Goal: Transaction & Acquisition: Obtain resource

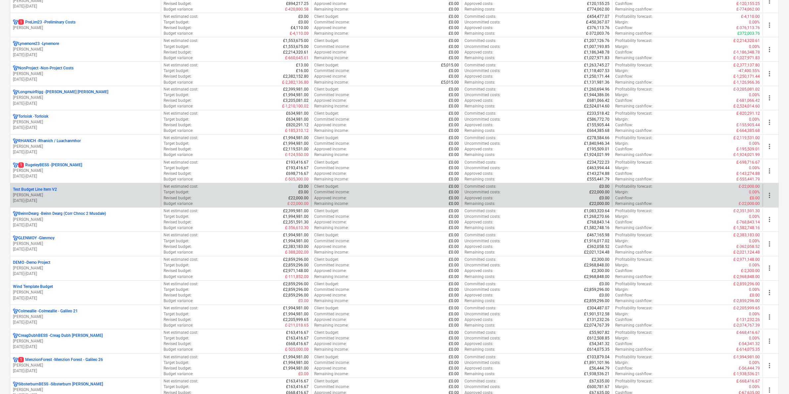
scroll to position [455, 0]
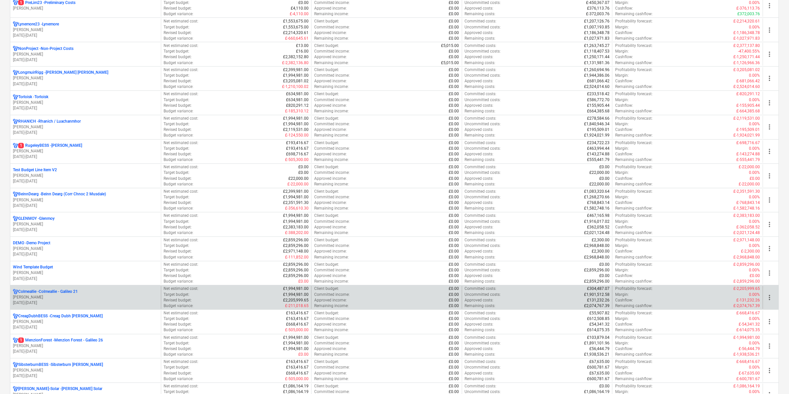
click at [71, 292] on p "Colmeallie - Colmeallie - Galileo 21" at bounding box center [48, 293] width 60 height 6
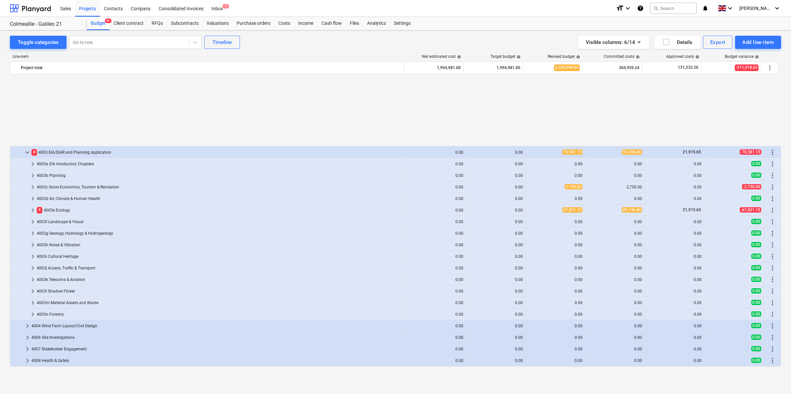
scroll to position [305, 0]
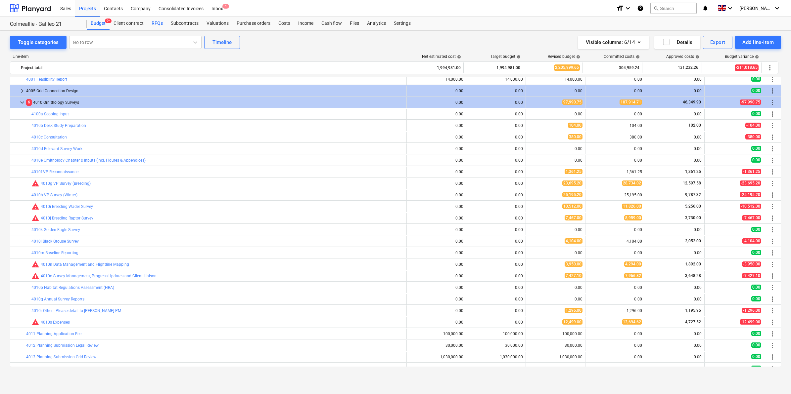
click at [157, 21] on div "RFQs" at bounding box center [157, 23] width 19 height 13
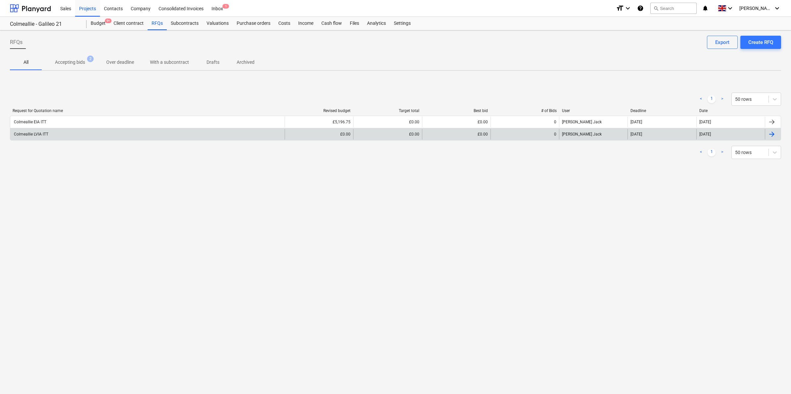
click at [51, 133] on div "Colmeallie LVIA ITT" at bounding box center [147, 134] width 274 height 11
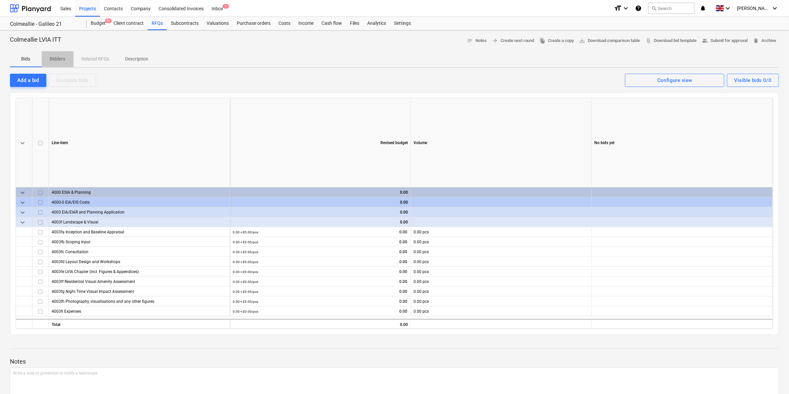
click at [63, 58] on p "Bidders" at bounding box center [58, 59] width 16 height 7
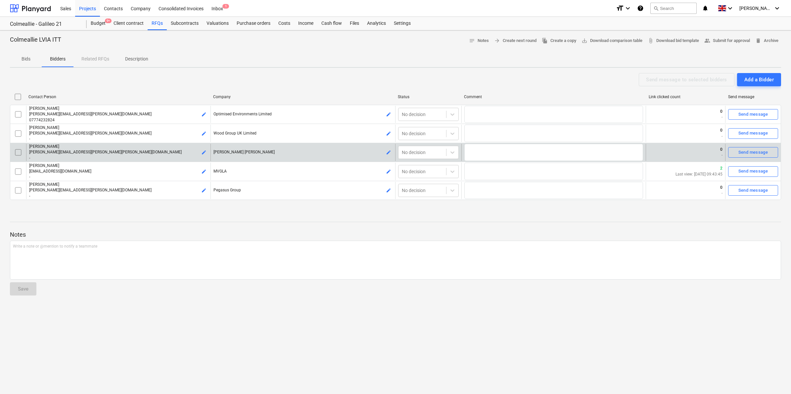
click at [17, 153] on input "checkbox" at bounding box center [18, 152] width 11 height 11
click at [40, 151] on span "[PERSON_NAME][EMAIL_ADDRESS][PERSON_NAME][PERSON_NAME][DOMAIN_NAME]" at bounding box center [105, 152] width 153 height 5
click at [200, 155] on div "edit" at bounding box center [204, 152] width 8 height 17
click at [202, 154] on span "edit" at bounding box center [203, 152] width 5 height 5
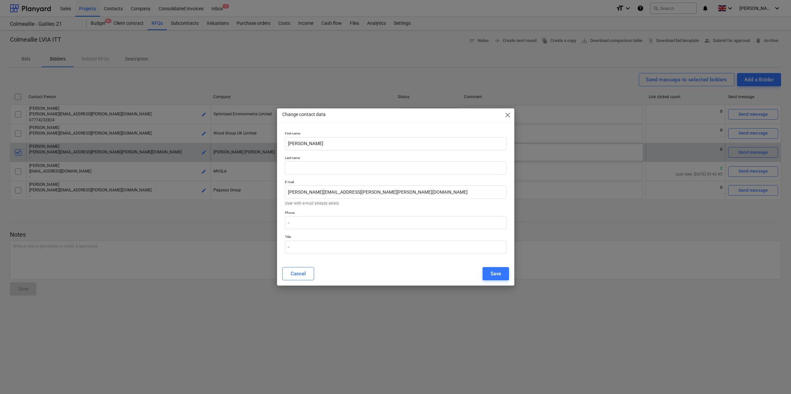
click at [507, 114] on span "close" at bounding box center [508, 115] width 8 height 8
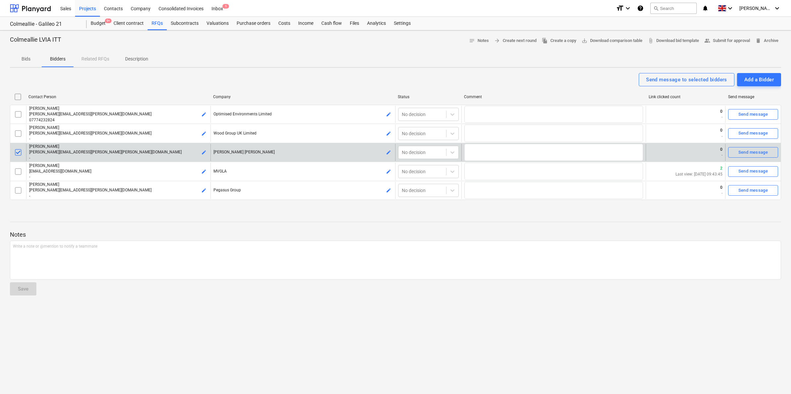
drag, startPoint x: 64, startPoint y: 149, endPoint x: 55, endPoint y: 150, distance: 8.6
click at [55, 150] on p "[PERSON_NAME][EMAIL_ADDRESS][PERSON_NAME][PERSON_NAME][DOMAIN_NAME]" at bounding box center [118, 153] width 179 height 6
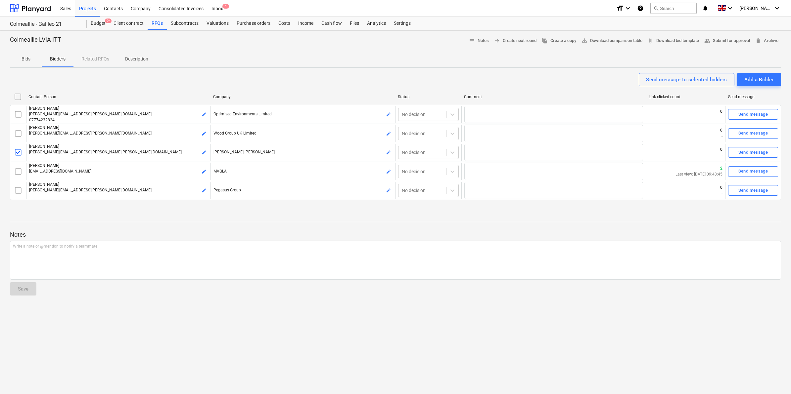
click at [15, 152] on input "checkbox" at bounding box center [18, 152] width 11 height 11
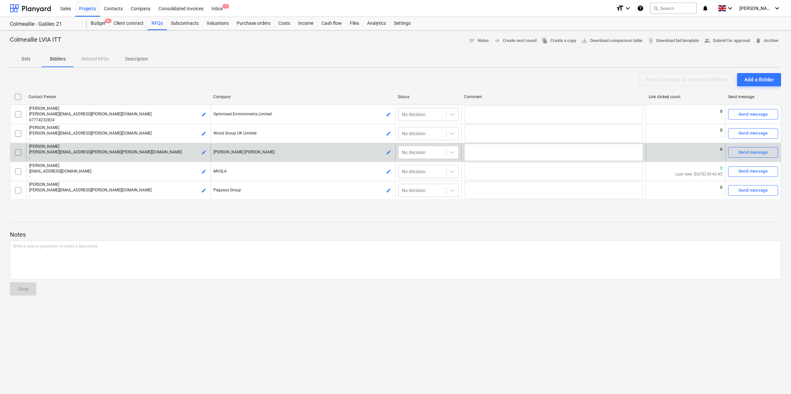
click at [54, 149] on p "[PERSON_NAME]" at bounding box center [118, 147] width 179 height 6
click at [450, 147] on div at bounding box center [452, 153] width 12 height 12
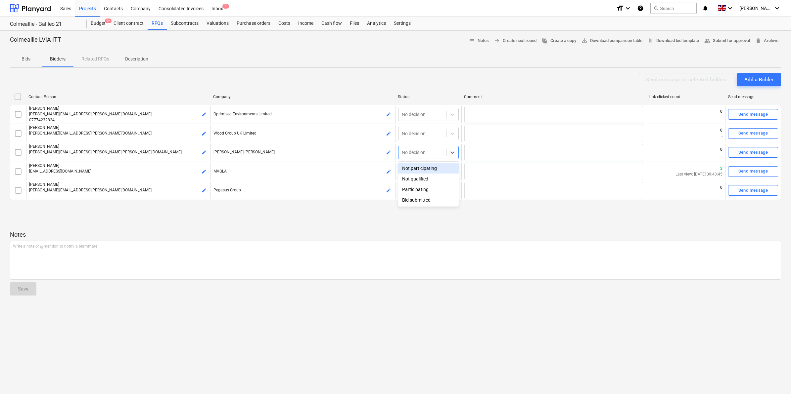
click at [435, 172] on div "Not participating" at bounding box center [428, 168] width 61 height 11
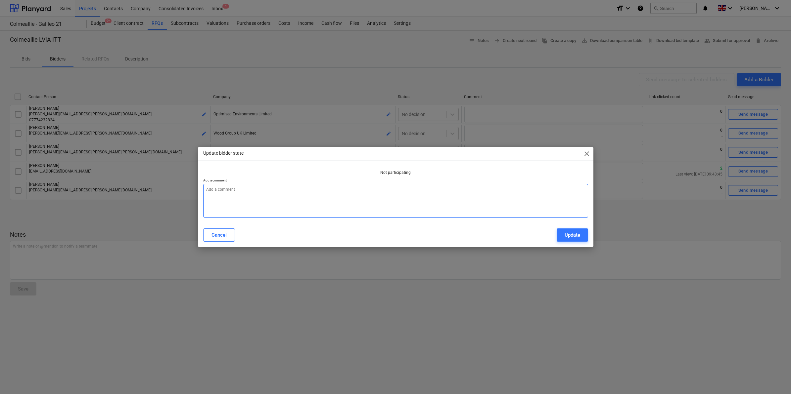
drag, startPoint x: 251, startPoint y: 194, endPoint x: 259, endPoint y: 194, distance: 7.6
click at [255, 194] on textarea at bounding box center [395, 201] width 385 height 34
type textarea "x"
type textarea "S"
type textarea "x"
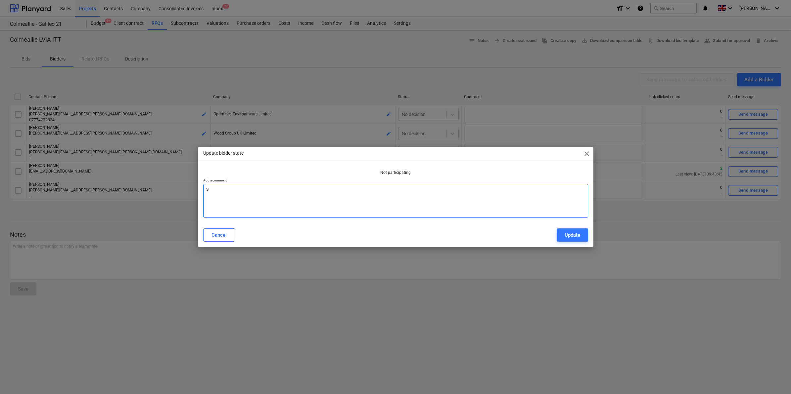
type textarea "SH"
type textarea "x"
type textarea "SH"
type textarea "x"
type textarea "SH c"
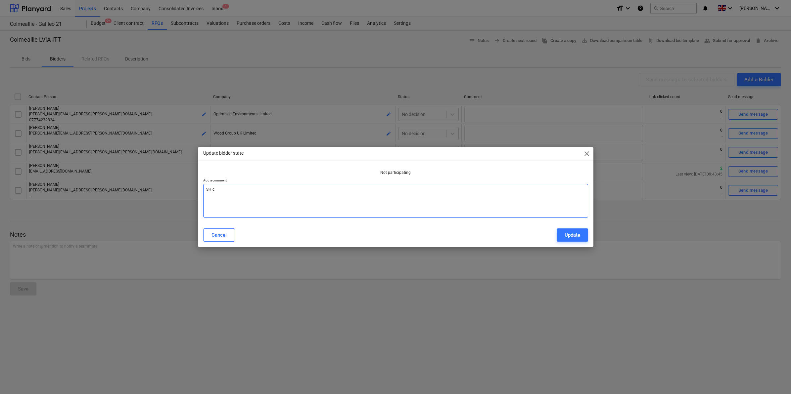
type textarea "x"
type textarea "SH cp"
type textarea "x"
type textarea "SH cpn"
type textarea "x"
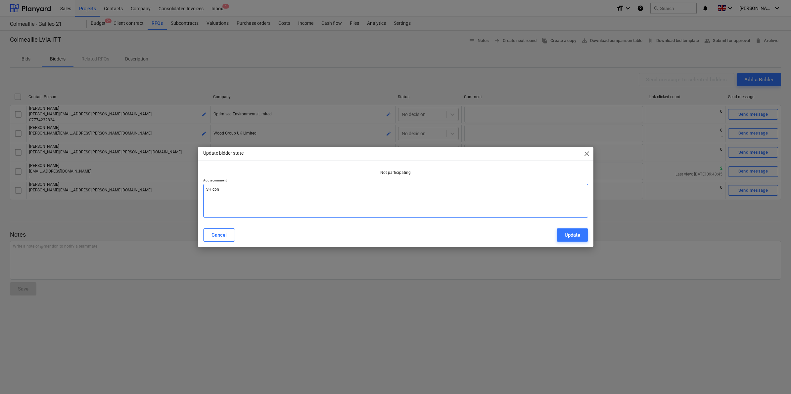
type textarea "SH cp"
type textarea "x"
type textarea "SH c"
type textarea "x"
type textarea "SH"
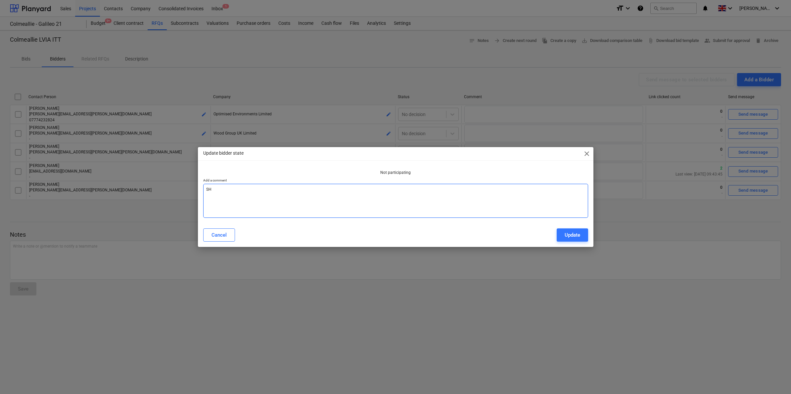
type textarea "x"
type textarea "SH d"
type textarea "x"
type textarea "SH do"
type textarea "x"
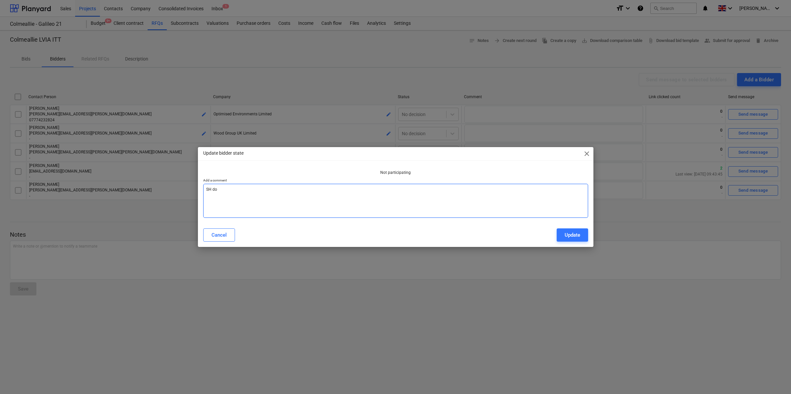
type textarea "SH do"
type textarea "x"
type textarea "SH do n"
type textarea "x"
type textarea "SH do no"
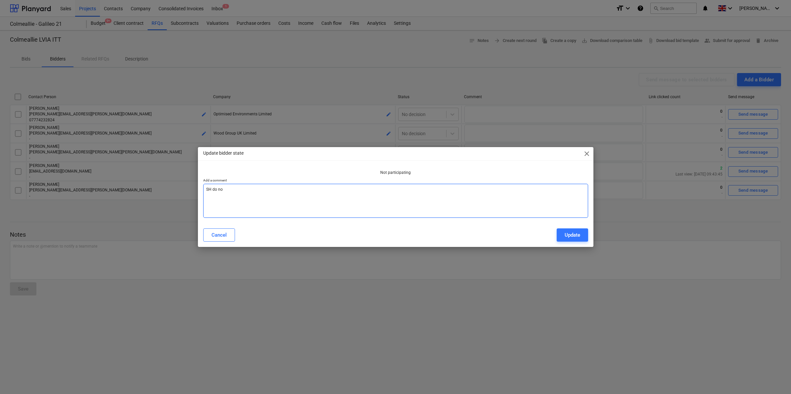
type textarea "x"
type textarea "SH do not"
type textarea "x"
type textarea "SH do not h"
type textarea "x"
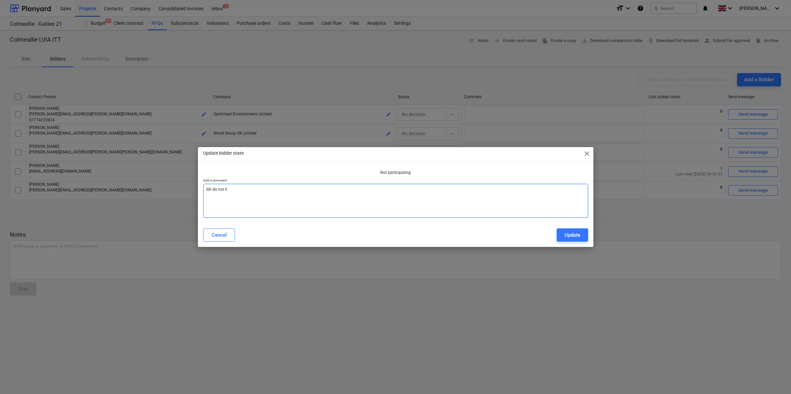
type textarea "SH do not ha"
type textarea "x"
type textarea "SH do not hav"
type textarea "x"
type textarea "SH do not have"
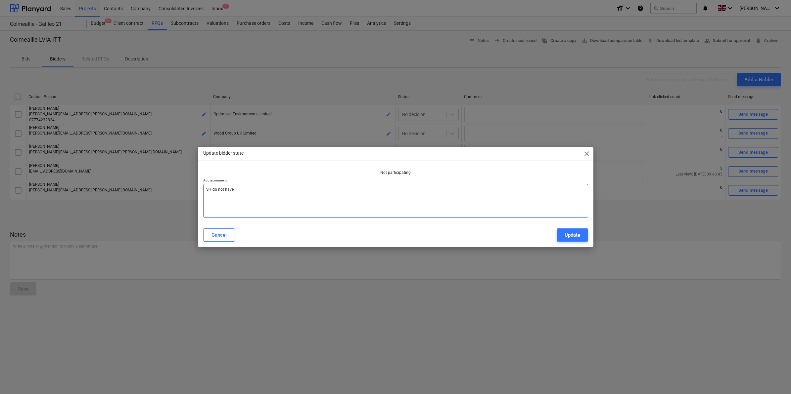
type textarea "x"
type textarea "SH do not have c"
type textarea "x"
type textarea "SH do not have ca"
type textarea "x"
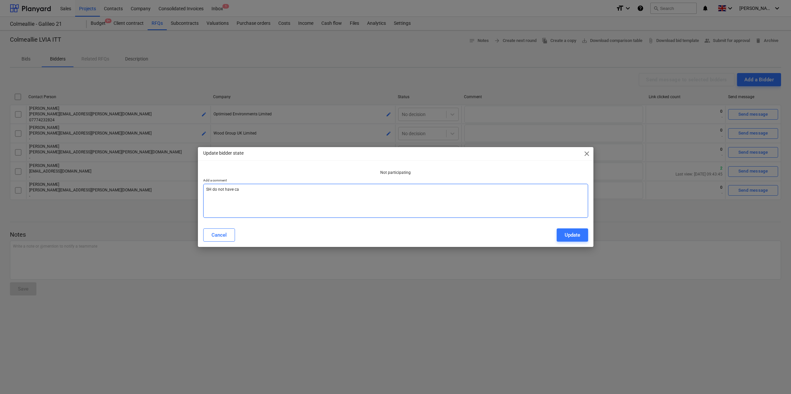
type textarea "SH do not have cap"
type textarea "x"
type textarea "SH do not have capa"
type textarea "x"
type textarea "SH do not have capac"
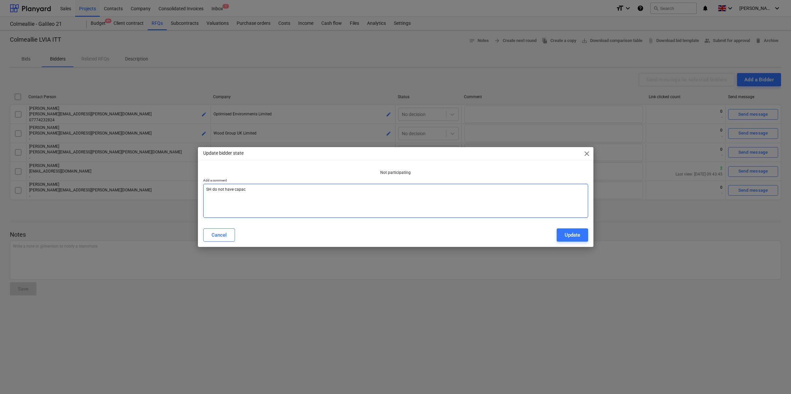
type textarea "x"
type textarea "SH do not have capaci"
type textarea "x"
type textarea "SH do not have capacit"
type textarea "x"
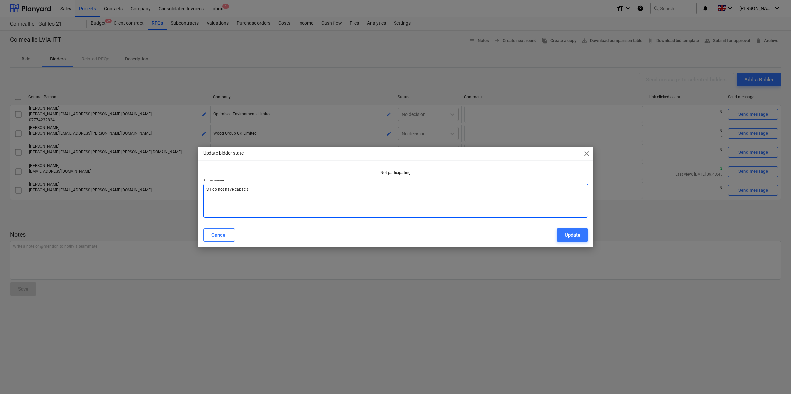
type textarea "SH do not have capacity"
type textarea "x"
type textarea "SH do not have capacity"
type textarea "x"
type textarea "SH do not have capacity t"
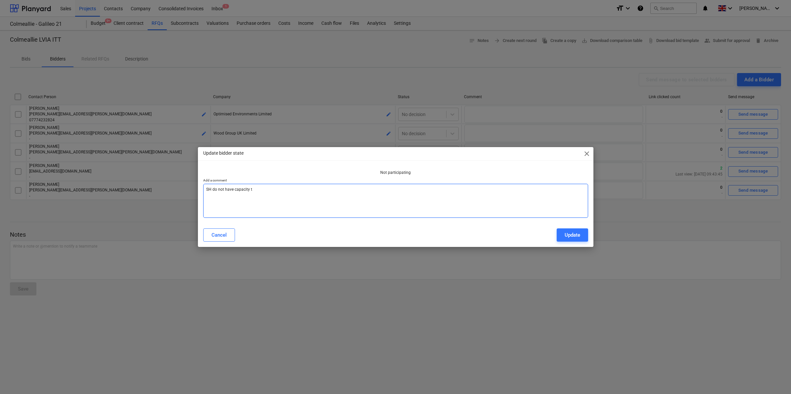
type textarea "x"
type textarea "SH do not have capacity to"
type textarea "x"
type textarea "SH do not have capacity to"
type textarea "x"
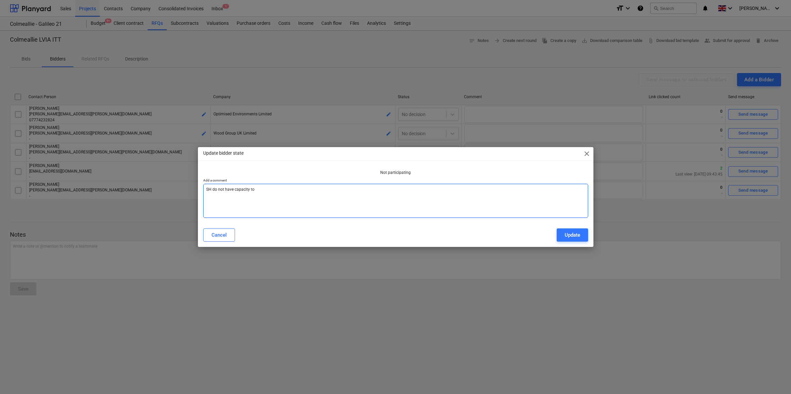
type textarea "SH do not have capacity to t"
type textarea "x"
type textarea "SH do not have capacity to tak"
type textarea "x"
type textarea "SH do not have capacity to take"
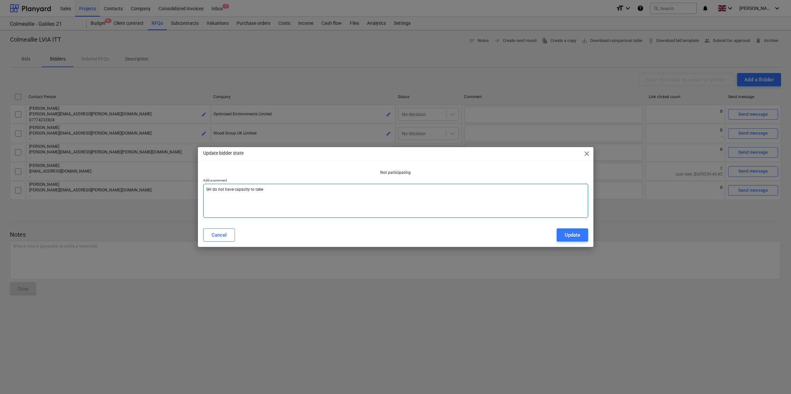
type textarea "x"
type textarea "SH do not have capacity to take"
type textarea "x"
type textarea "SH do not have capacity to take o"
type textarea "x"
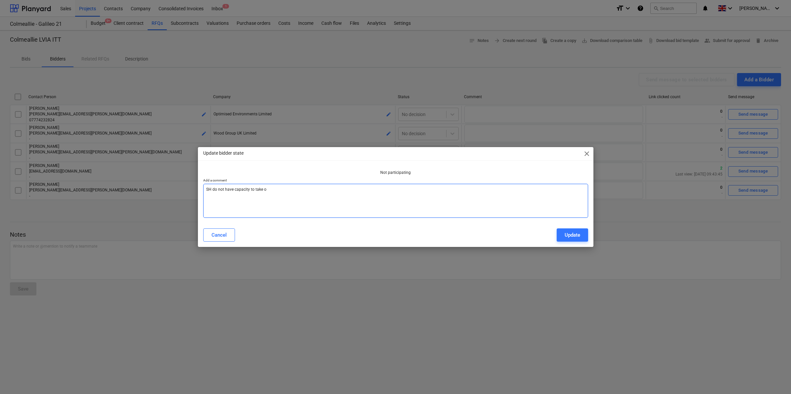
type textarea "SH do not have capacity to take on"
type textarea "x"
type textarea "SH do not have capacity to take on"
type textarea "x"
type textarea "SH do not have capacity to take on n"
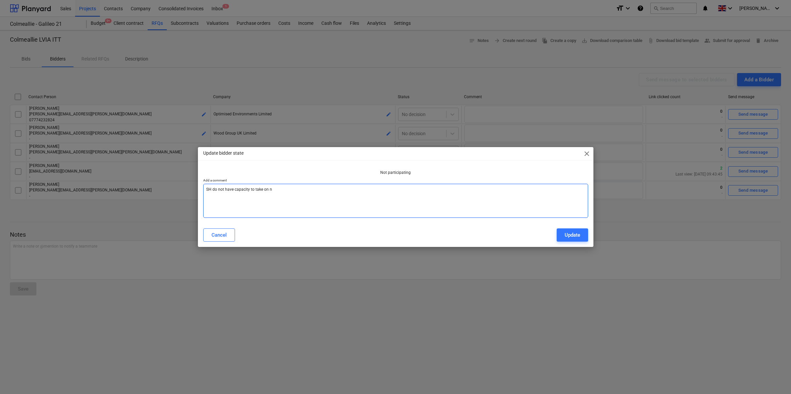
type textarea "x"
type textarea "SH do not have capacity to take on ne"
type textarea "x"
type textarea "SH do not have capacity to take on new"
type textarea "x"
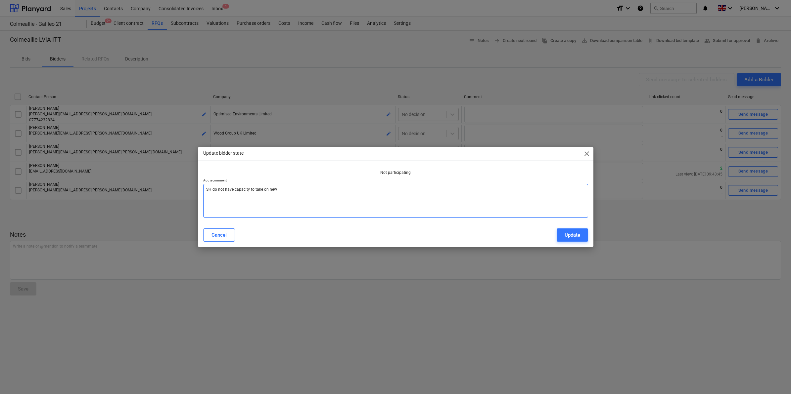
type textarea "SH do not have capacity to take on new"
type textarea "x"
type textarea "SH do not have capacity to take on new w"
type textarea "x"
type textarea "SH do not have capacity to take on new wo"
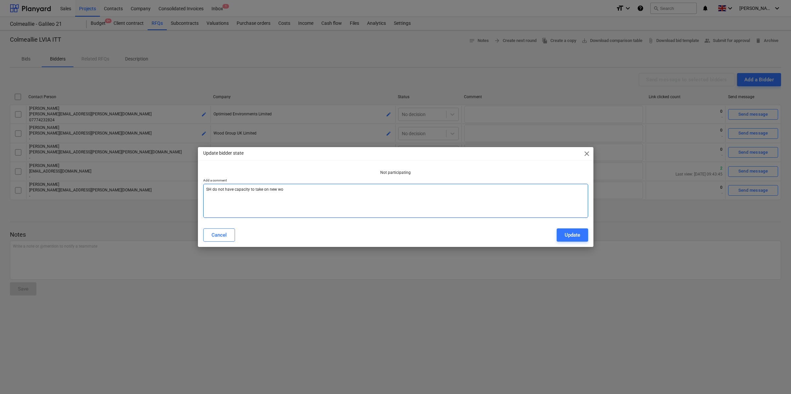
type textarea "x"
type textarea "SH do not have capacity to take on new wor"
type textarea "x"
type textarea "SH do not have capacity to take on new work"
type textarea "x"
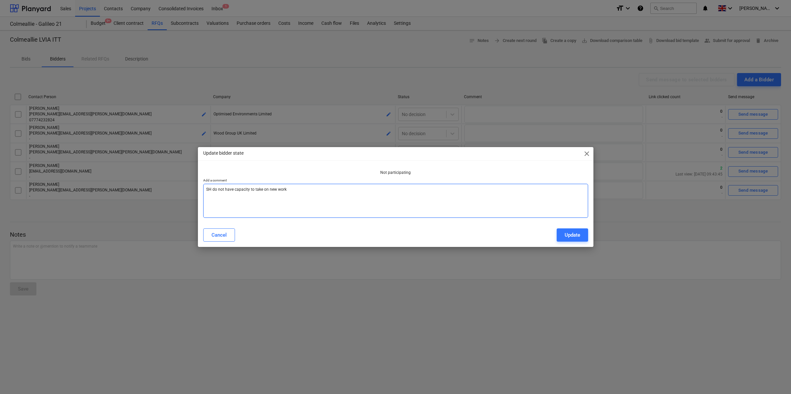
type textarea "SH do not have capacity to take on new work"
type textarea "x"
type textarea "SH do not have capacity to take on new work"
type textarea "x"
type textarea "SH do not have capacity to take on new work."
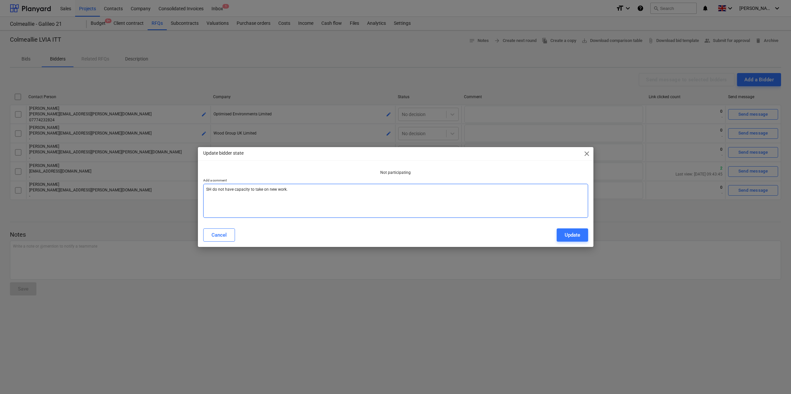
type textarea "x"
type textarea "SH do not have capacity to take on new work."
click at [563, 230] on button "Update" at bounding box center [572, 235] width 31 height 13
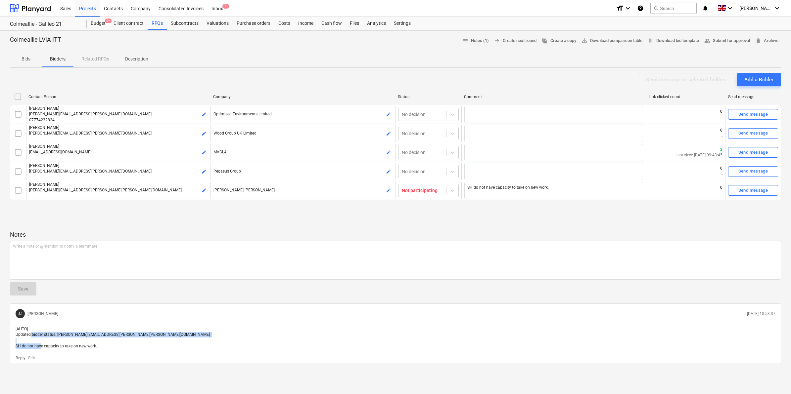
drag, startPoint x: 30, startPoint y: 335, endPoint x: 98, endPoint y: 347, distance: 69.1
click at [98, 347] on p "[AUTO] Updated bidder status: [PERSON_NAME][EMAIL_ADDRESS][PERSON_NAME][PERSON_…" at bounding box center [396, 338] width 760 height 23
drag, startPoint x: 98, startPoint y: 347, endPoint x: 127, endPoint y: 338, distance: 31.1
click at [114, 346] on p "[AUTO] Updated bidder status: [PERSON_NAME][EMAIL_ADDRESS][PERSON_NAME][PERSON_…" at bounding box center [396, 338] width 760 height 23
click at [222, 215] on div at bounding box center [395, 215] width 771 height 5
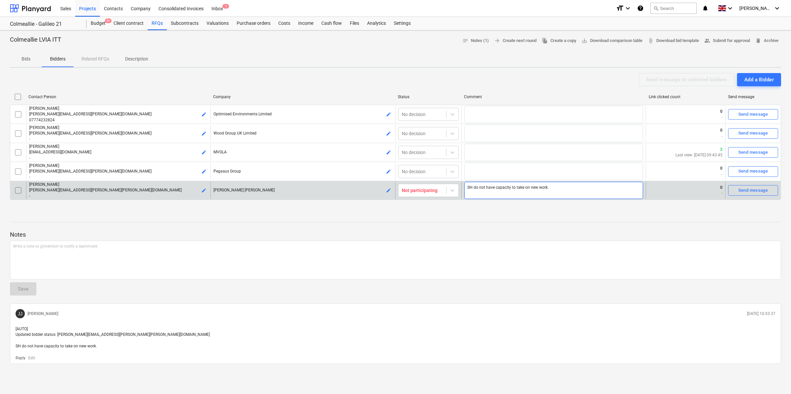
click at [534, 193] on textarea "SH do not have capacity to take on new work." at bounding box center [553, 191] width 179 height 18
drag, startPoint x: 549, startPoint y: 191, endPoint x: 557, endPoint y: 189, distance: 7.5
click at [551, 191] on textarea "SH do not have capacity to take on new work." at bounding box center [553, 191] width 179 height 18
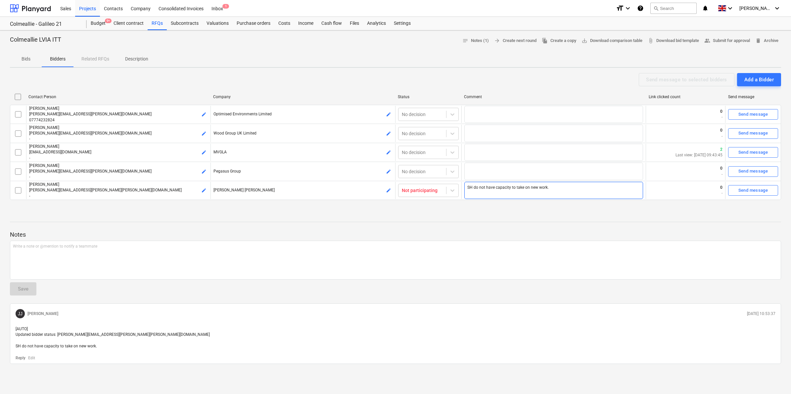
type textarea "x"
type textarea "SH do not have capacity to take on new work."
type textarea "x"
type textarea "SH do not have capacity to take on new work. R"
type textarea "x"
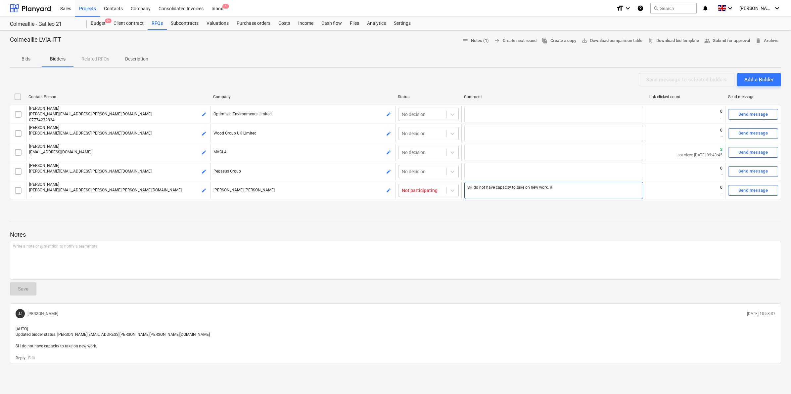
type textarea "SH do not have capacity to take on new work. Re"
type textarea "x"
type textarea "SH do not have capacity to take on new work. Rem"
type textarea "x"
type textarea "SH do not have capacity to take on new work. Remo"
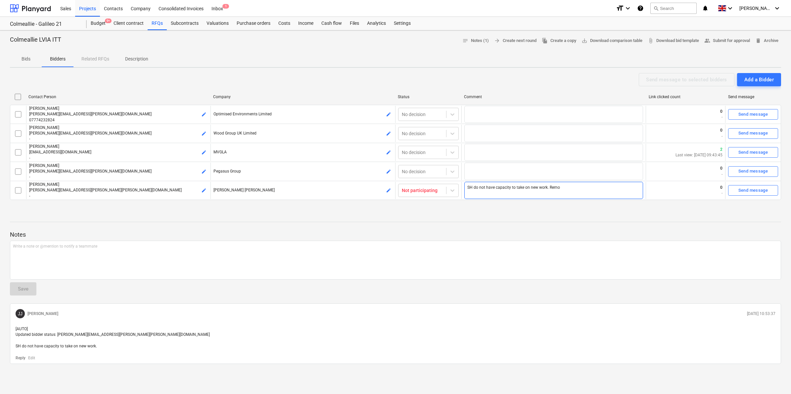
type textarea "x"
type textarea "SH do not have capacity to take on new work. Remov"
type textarea "x"
type textarea "SH do not have capacity to take on new work. Remove"
type textarea "x"
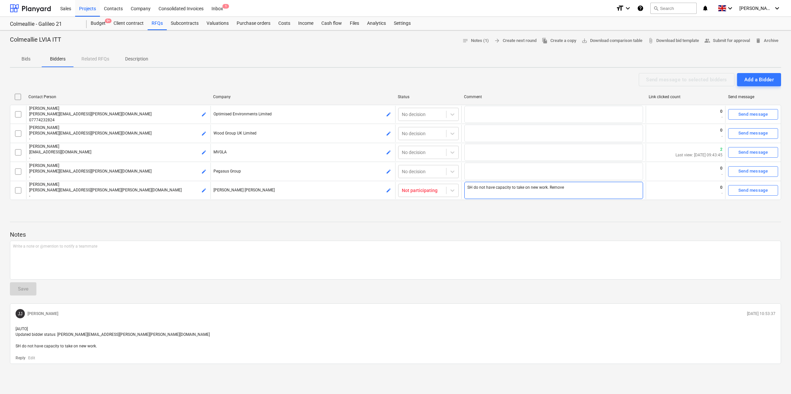
type textarea "SH do not have capacity to take on new work. Removed"
type textarea "x"
type textarea "SH do not have capacity to take on new work. Removed"
type textarea "x"
type textarea "SH do not have capacity to take on new work. Removed f"
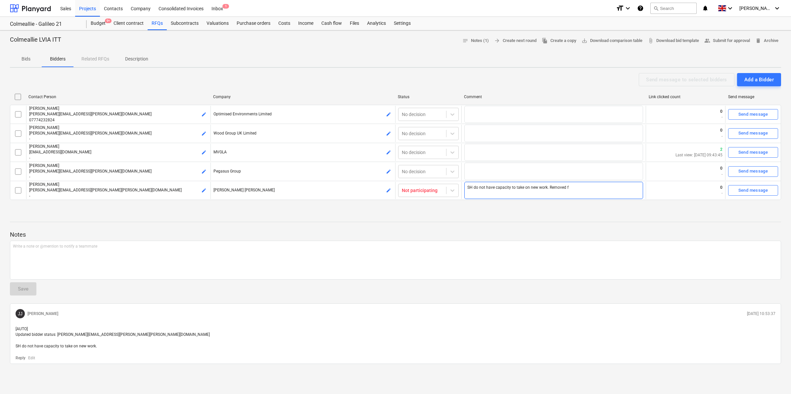
type textarea "x"
type textarea "SH do not have capacity to take on new work. Removed fr"
type textarea "x"
type textarea "SH do not have capacity to take on new work. Removed fro"
type textarea "x"
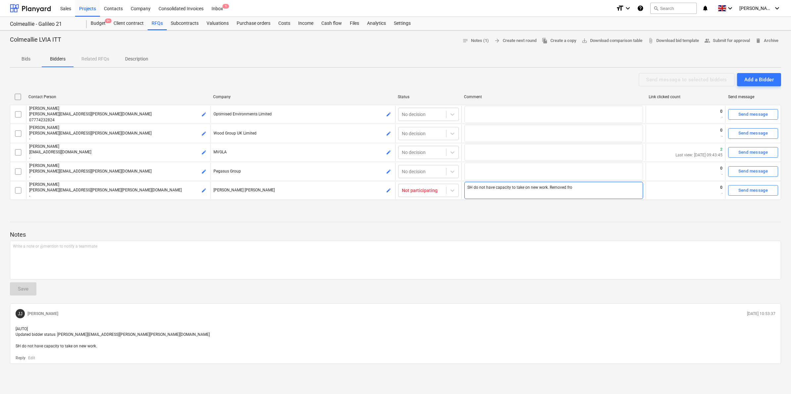
type textarea "SH do not have capacity to take on new work. Removed from"
type textarea "x"
type textarea "SH do not have capacity to take on new work. Removed from"
type textarea "x"
type textarea "SH do not have capacity to take on new work. Removed from b"
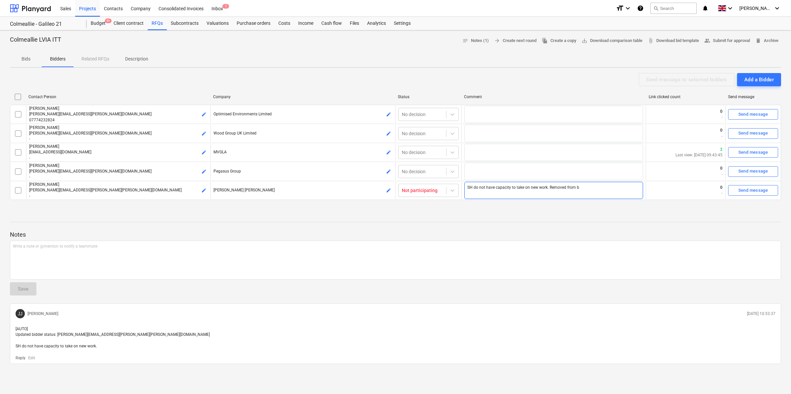
type textarea "x"
type textarea "SH do not have capacity to take on new work. Removed from bi"
type textarea "x"
type textarea "SH do not have capacity to take on new work. Removed from bid"
type textarea "x"
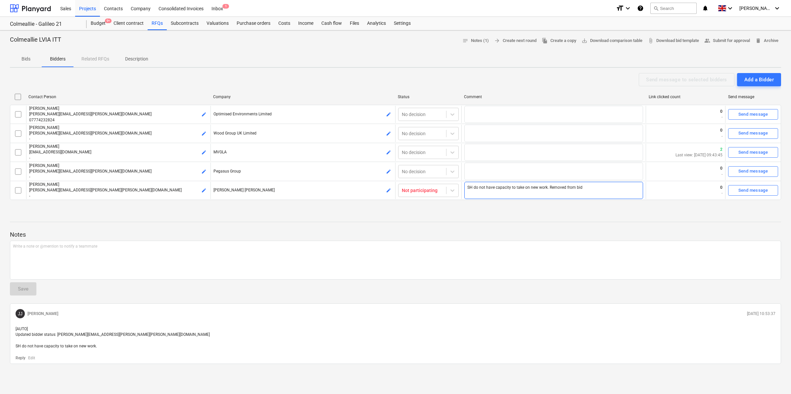
type textarea "SH do not have capacity to take on new work. Removed from bidd"
type textarea "x"
type textarea "SH do not have capacity to take on new work. Removed from bidde"
type textarea "x"
type textarea "SH do not have capacity to take on new work. Removed from bidder"
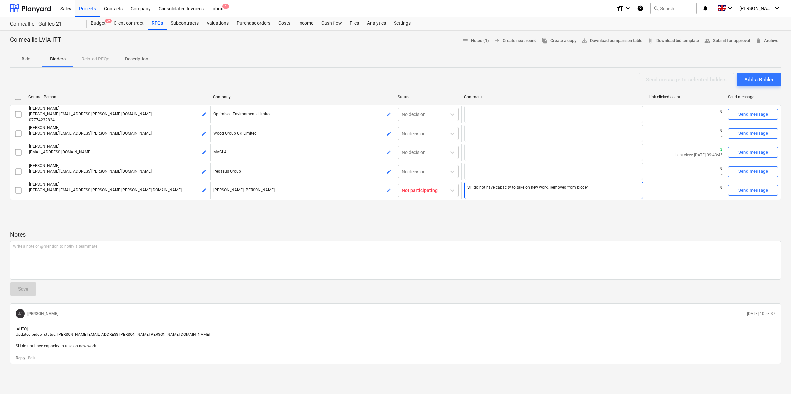
type textarea "x"
type textarea "SH do not have capacity to take on new work. Removed from bidder"
type textarea "x"
type textarea "SH do not have capacity to take on new work. Removed from bidder l"
type textarea "x"
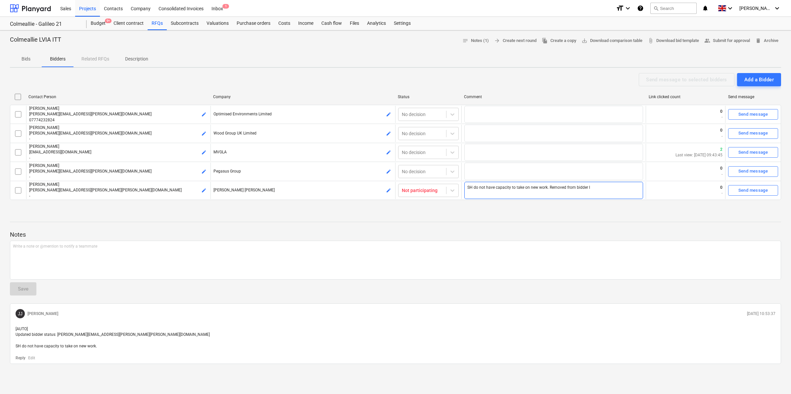
type textarea "SH do not have capacity to take on new work. Removed from bidder li"
type textarea "x"
type textarea "SH do not have capacity to take on new work. Removed from bidder lis"
type textarea "x"
type textarea "SH do not have capacity to take on new work. Removed from bidder list"
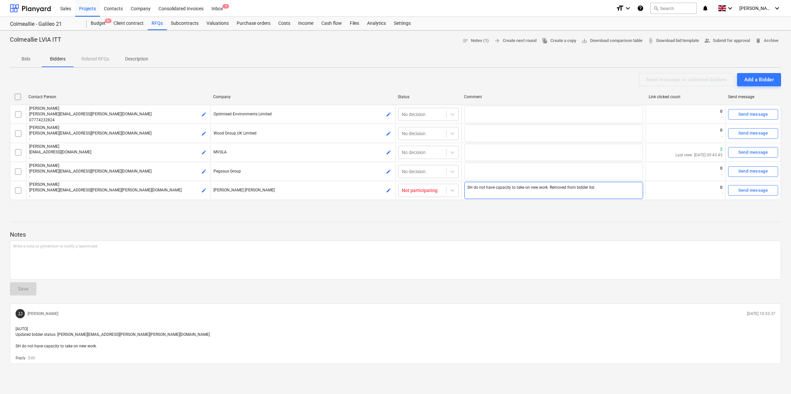
type textarea "x"
type textarea "SH do not have capacity to take on new work. Removed from bidder list"
type textarea "x"
type textarea "SH do not have capacity to take on new work. Removed from bidder list"
type textarea "x"
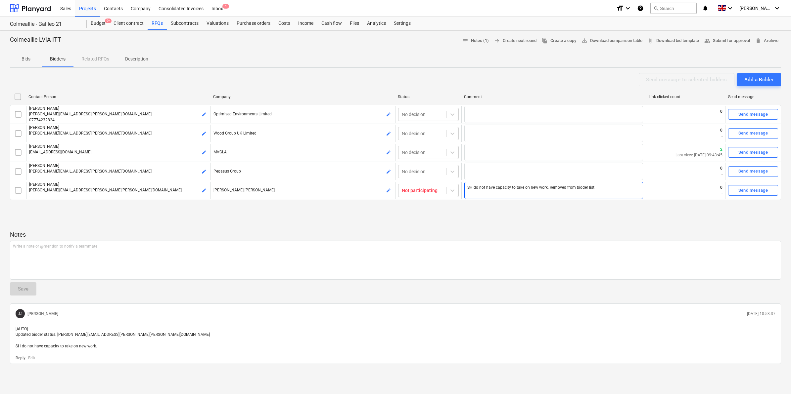
type textarea "SH do not have capacity to take on new work. Removed from bidder list."
type textarea "x"
type textarea "SH do not have capacity to take on new work. Removed from bidder list."
type textarea "x"
type textarea "SH do not have capacity to take on new work. Removed from bidder list. S"
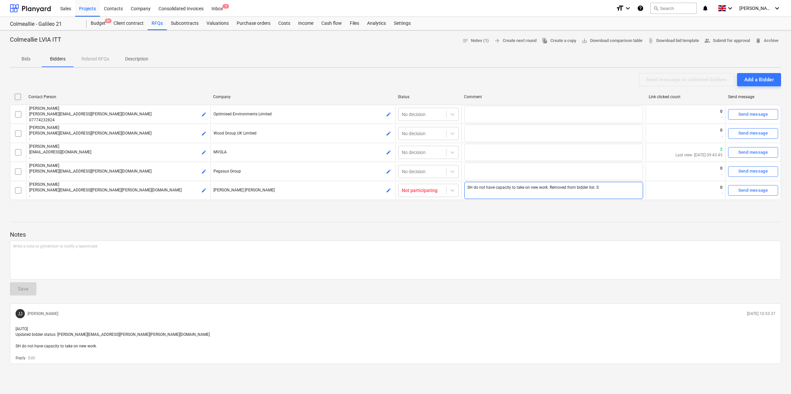
type textarea "x"
type textarea "SH do not have capacity to take on new work. Removed from bidder list. SH"
type textarea "x"
type textarea "SH do not have capacity to take on new work. Removed from bidder list. SH"
type textarea "x"
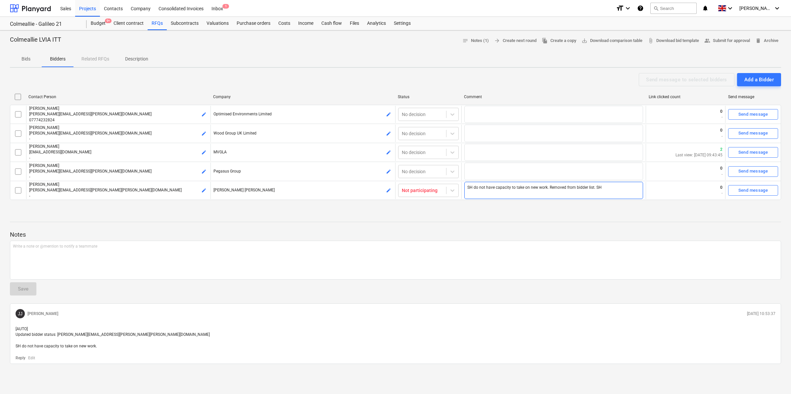
type textarea "SH do not have capacity to take on new work. Removed from bidder list. SH S"
type textarea "x"
type textarea "SH do not have capacity to take on new work. Removed from bidder list. SH St"
type textarea "x"
type textarea "SH do not have capacity to take on new work. Removed from bidder list. SH Sti"
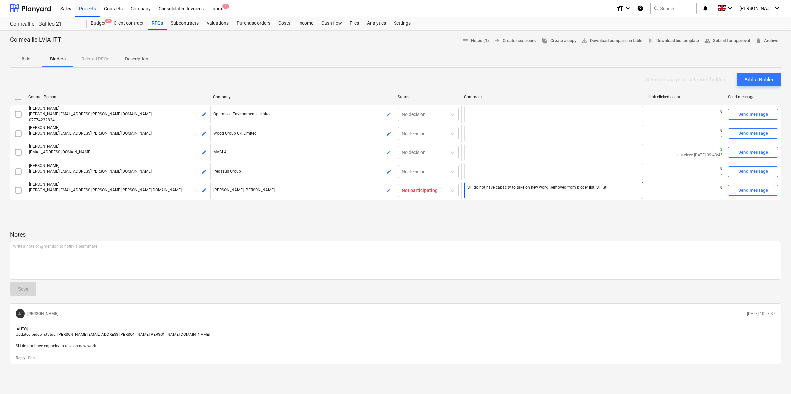
type textarea "x"
type textarea "SH do not have capacity to take on new work. Removed from bidder list. SH Stil"
type textarea "x"
type textarea "SH do not have capacity to take on new work. Removed from bidder list. SH Sti"
type textarea "x"
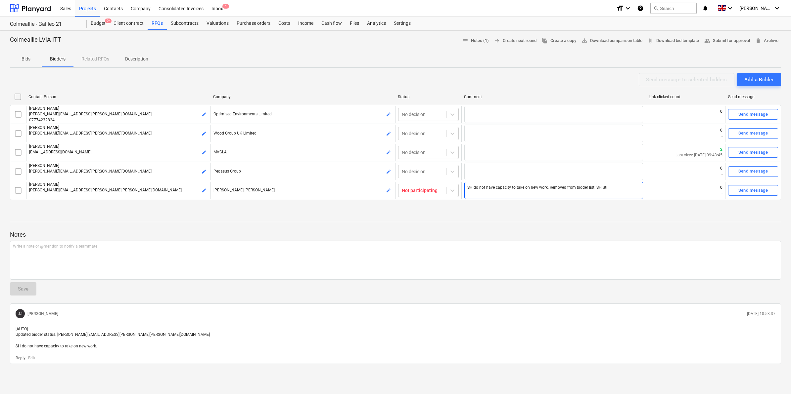
type textarea "SH do not have capacity to take on new work. Removed from bidder list. SH St"
type textarea "x"
type textarea "SH do not have capacity to take on new work. Removed from bidder list. SH S"
type textarea "x"
type textarea "SH do not have capacity to take on new work. Removed from bidder list. SH"
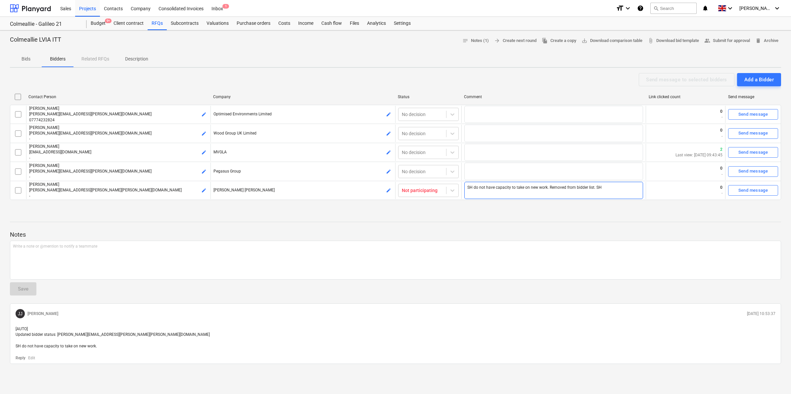
type textarea "x"
type textarea "SH do not have capacity to take on new work. Removed from bidder list. SH"
type textarea "x"
type textarea "SH do not have capacity to take on new work. Removed from bidder list. S"
type textarea "x"
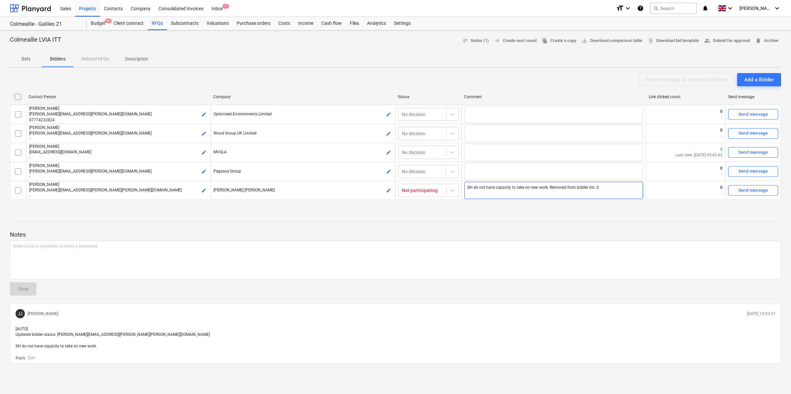
type textarea "SH do not have capacity to take on new work. Removed from bidder list."
type textarea "x"
type textarea "SH do not have capacity to take on new work. Removed from bidder list."
type textarea "x"
type textarea "SH do not have capacity to take on new work. Removed from bidder list."
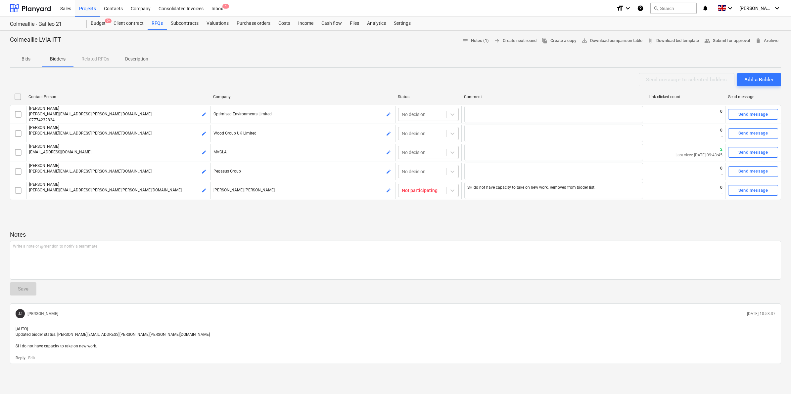
click at [606, 216] on div at bounding box center [395, 215] width 771 height 5
click at [497, 227] on div at bounding box center [395, 228] width 771 height 5
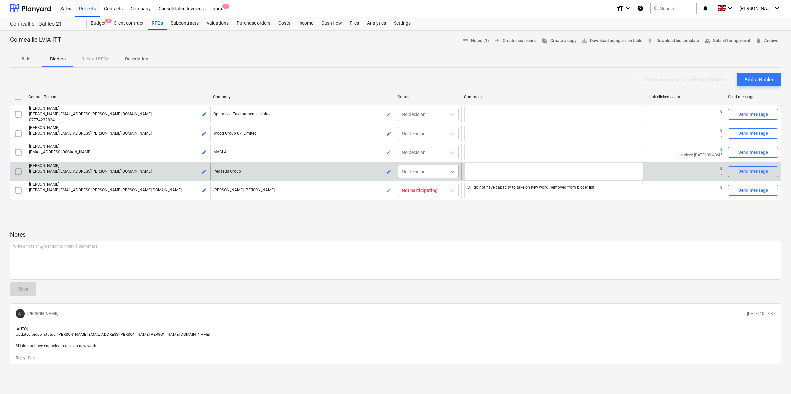
click at [457, 175] on div at bounding box center [452, 172] width 12 height 12
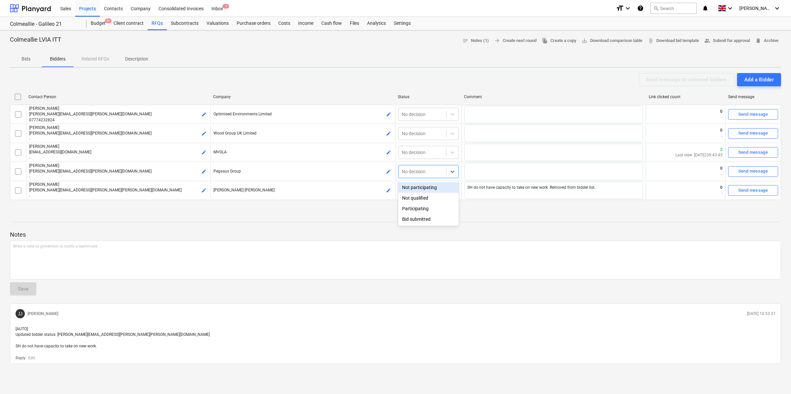
click at [545, 222] on div "Notes Write a note or @mention to notify a teammate ﻿ Save [PERSON_NAME] [PERSO…" at bounding box center [395, 288] width 771 height 151
click at [151, 24] on div "RFQs" at bounding box center [157, 23] width 19 height 13
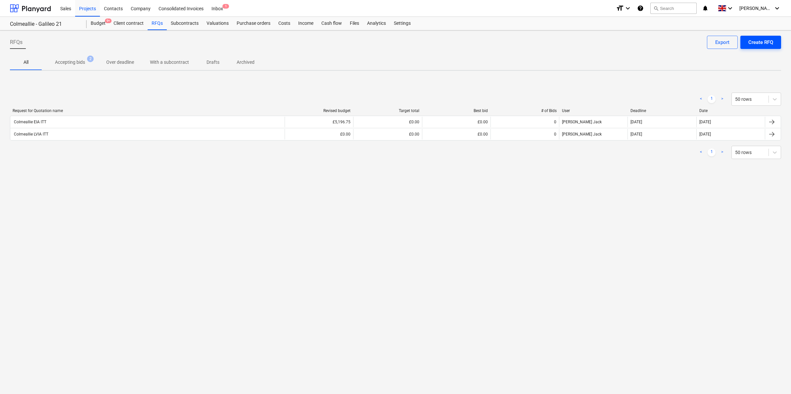
click at [763, 42] on div "Create RFQ" at bounding box center [760, 42] width 25 height 9
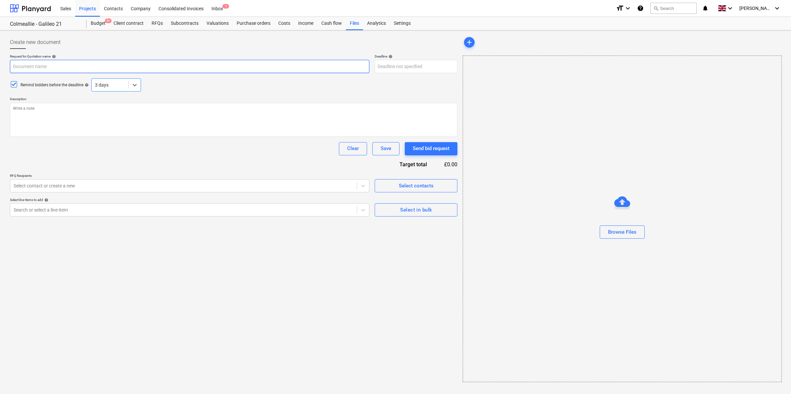
click at [116, 68] on input "text" at bounding box center [189, 66] width 359 height 13
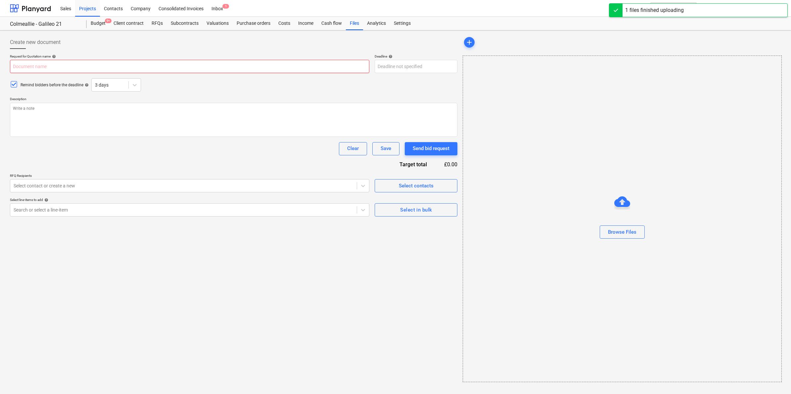
type textarea "x"
type input "250812_JJ_COL_PR_ITT (1).pdf"
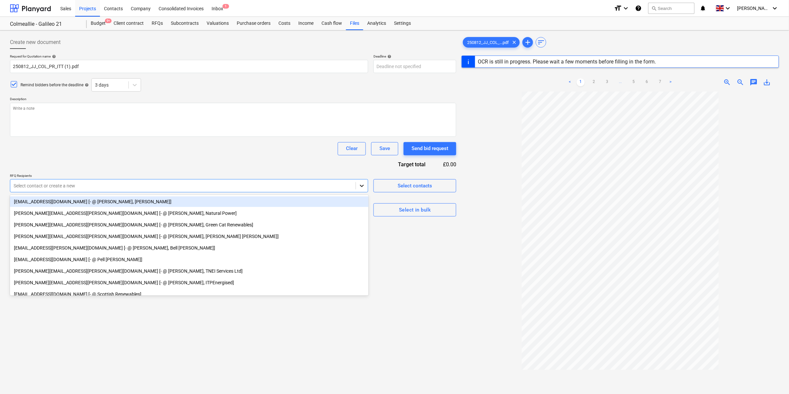
click at [360, 187] on icon at bounding box center [361, 186] width 7 height 7
type textarea "x"
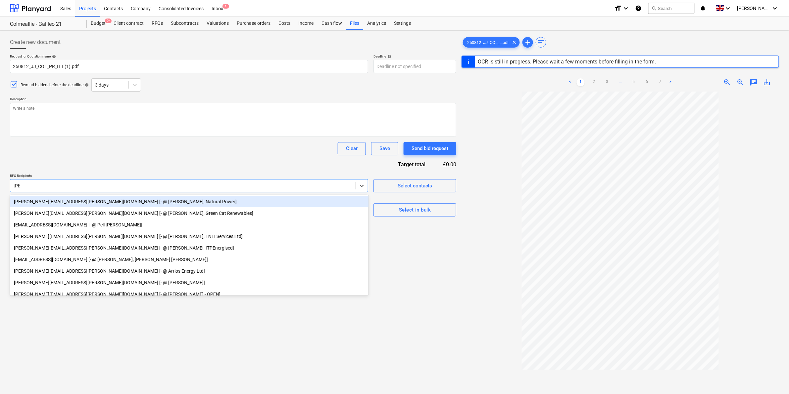
type input "[PERSON_NAME]"
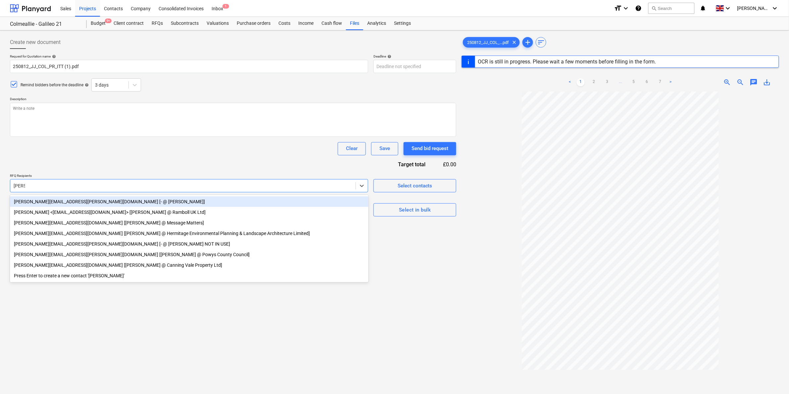
type textarea "x"
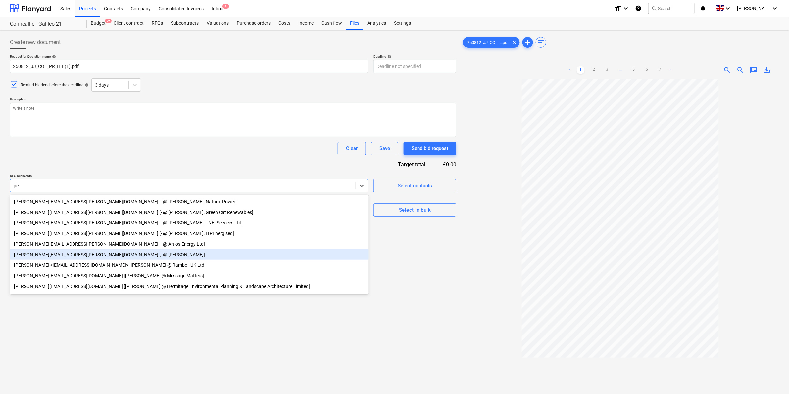
type input "p"
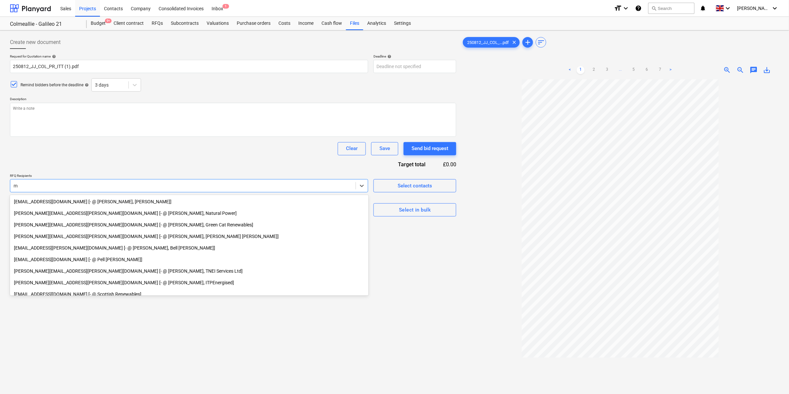
type input "me"
type textarea "x"
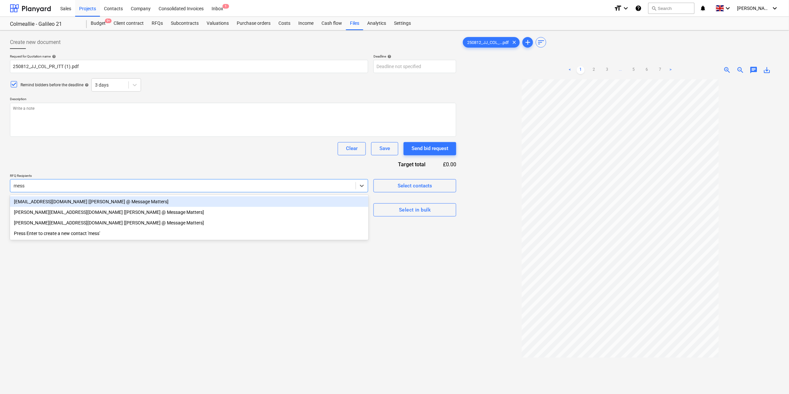
type input "messa"
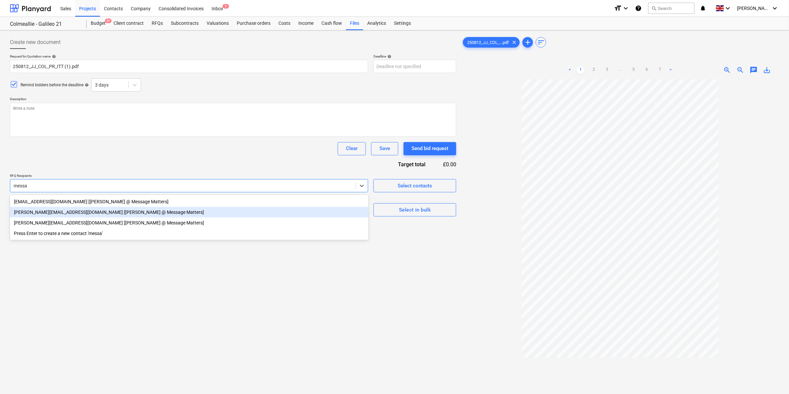
click at [236, 214] on div "[PERSON_NAME][EMAIL_ADDRESS][DOMAIN_NAME] [[PERSON_NAME] @ Message Matters]" at bounding box center [189, 212] width 358 height 11
type textarea "x"
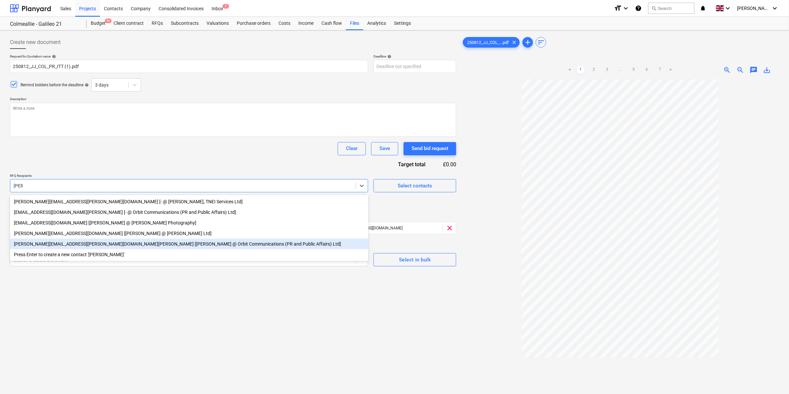
click at [187, 248] on div "[PERSON_NAME][EMAIL_ADDRESS][PERSON_NAME][DOMAIN_NAME][PERSON_NAME] [[PERSON_NA…" at bounding box center [189, 244] width 358 height 11
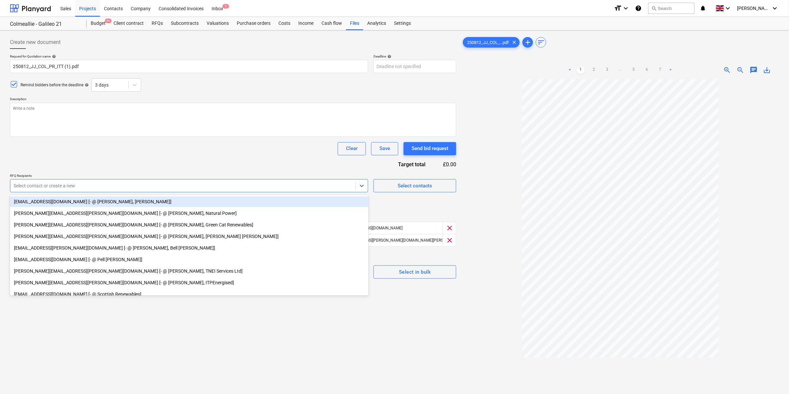
click at [219, 146] on div "Clear Save Send bid request" at bounding box center [233, 148] width 446 height 13
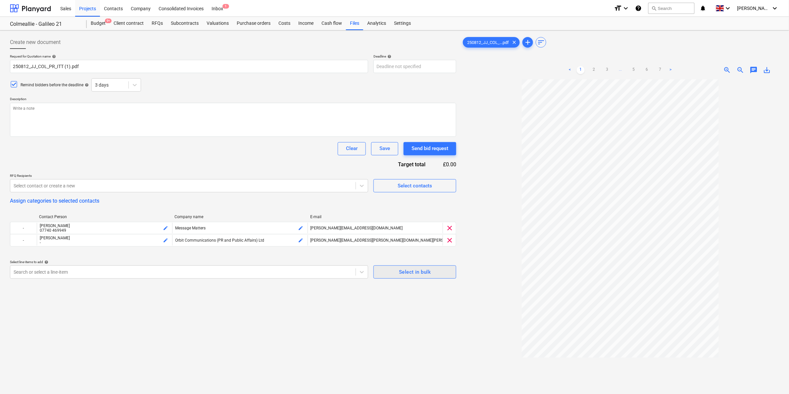
click at [403, 273] on div "Select in bulk" at bounding box center [415, 272] width 32 height 9
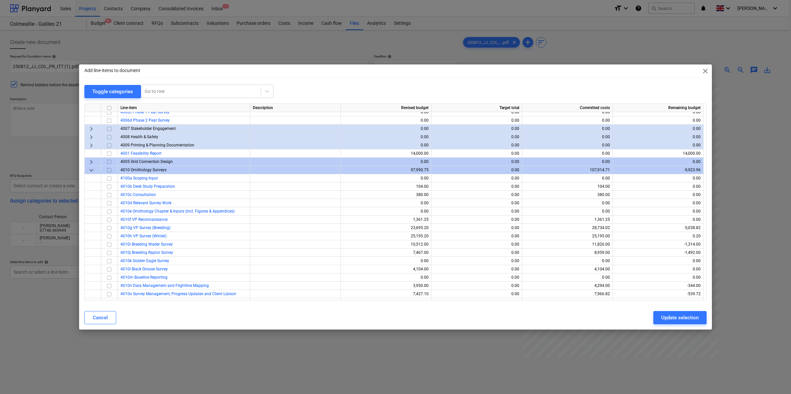
scroll to position [207, 0]
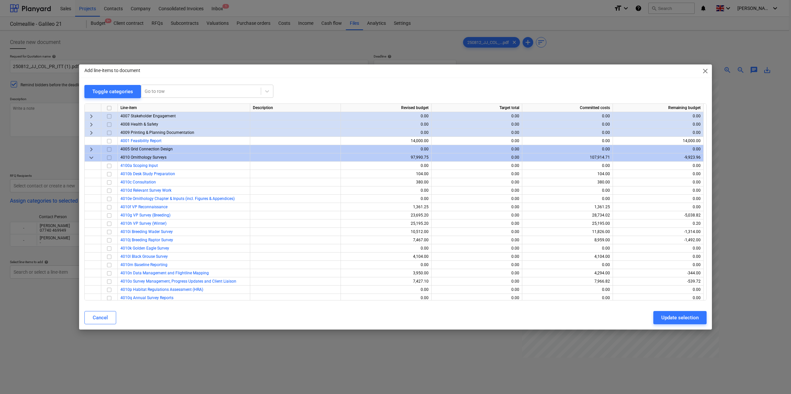
click at [93, 157] on span "keyboard_arrow_down" at bounding box center [91, 158] width 8 height 8
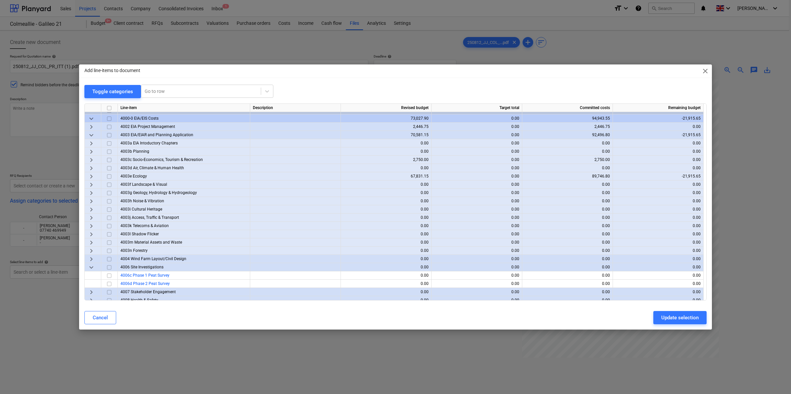
scroll to position [0, 0]
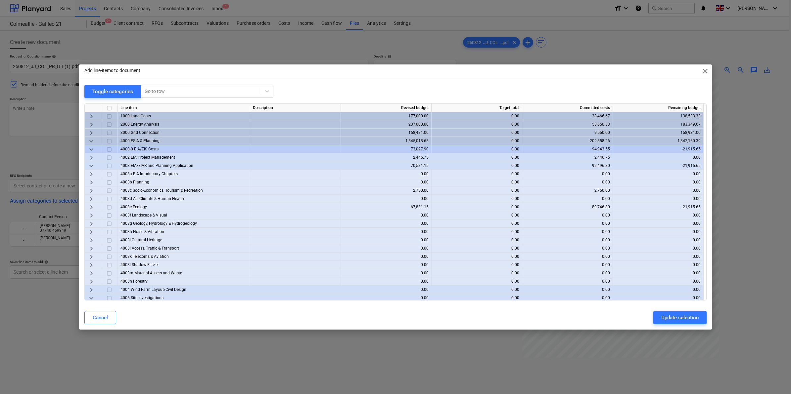
click at [93, 165] on span "keyboard_arrow_down" at bounding box center [91, 166] width 8 height 8
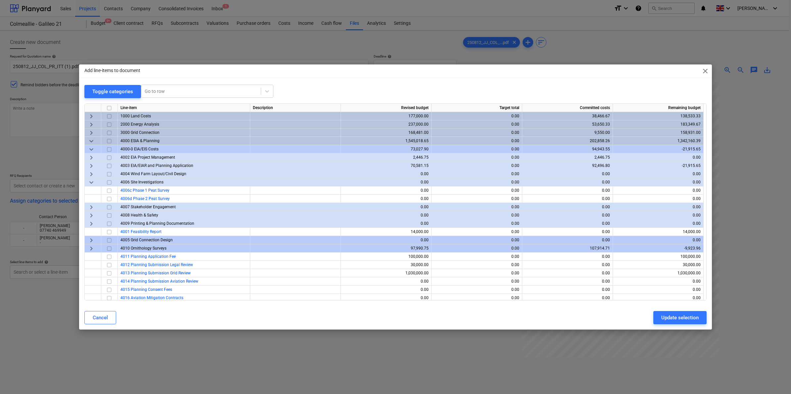
click at [93, 182] on span "keyboard_arrow_down" at bounding box center [91, 183] width 8 height 8
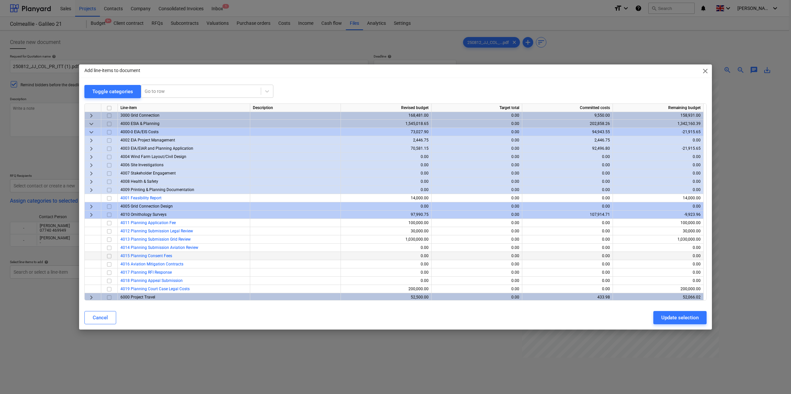
scroll to position [27, 0]
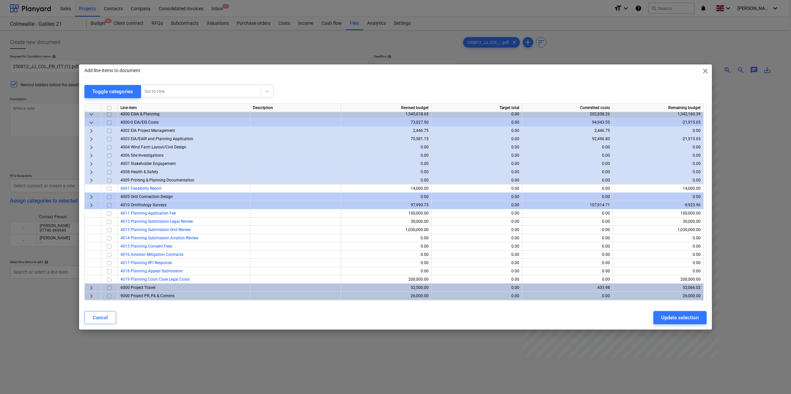
click at [92, 297] on span "keyboard_arrow_right" at bounding box center [91, 297] width 8 height 8
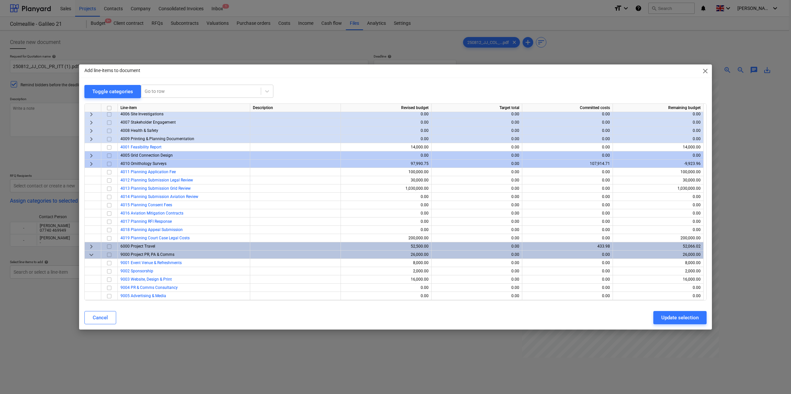
click at [110, 255] on input "checkbox" at bounding box center [109, 255] width 8 height 8
click at [108, 274] on input "checkbox" at bounding box center [109, 272] width 8 height 8
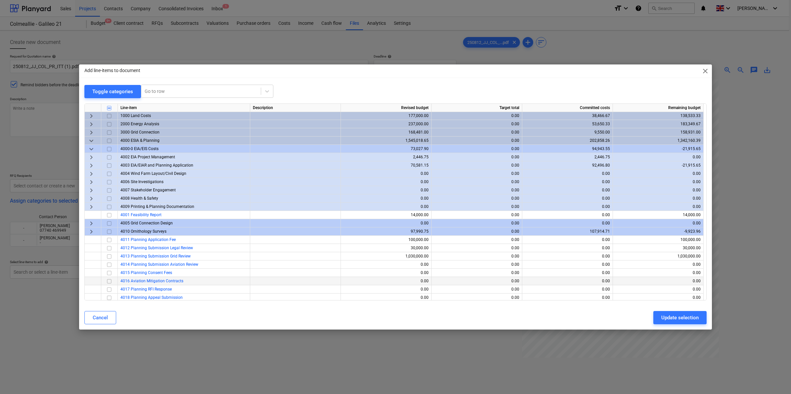
scroll to position [0, 0]
click at [90, 158] on span "keyboard_arrow_right" at bounding box center [91, 158] width 8 height 8
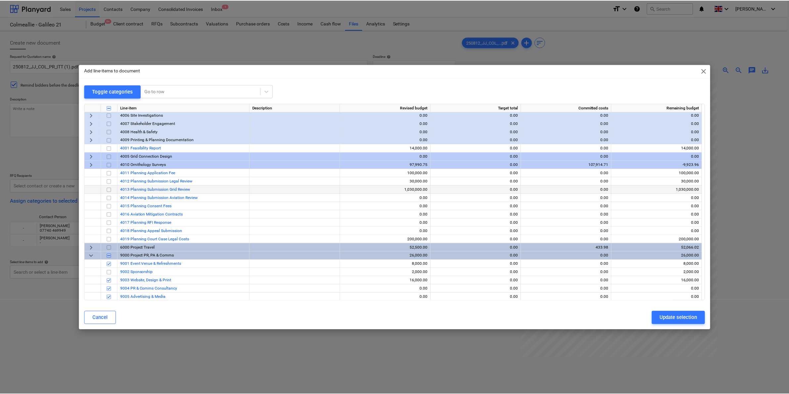
scroll to position [134, 0]
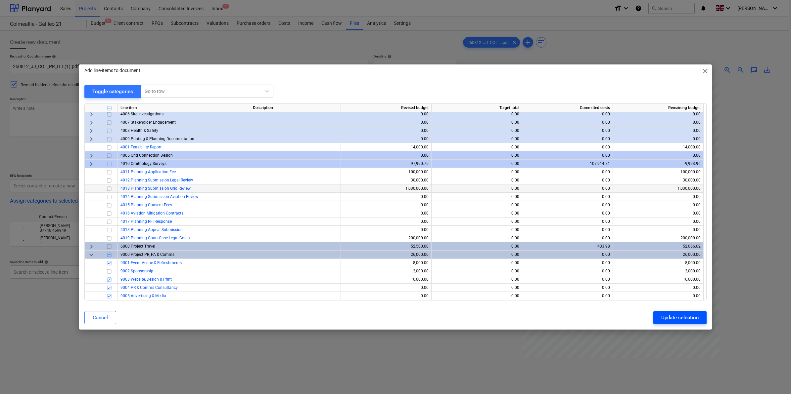
click at [667, 312] on button "Update selection" at bounding box center [679, 317] width 53 height 13
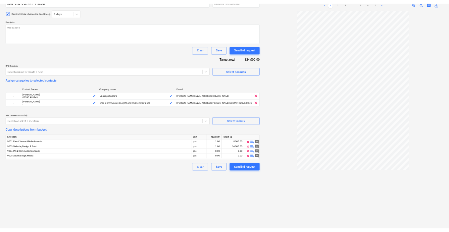
scroll to position [25, 0]
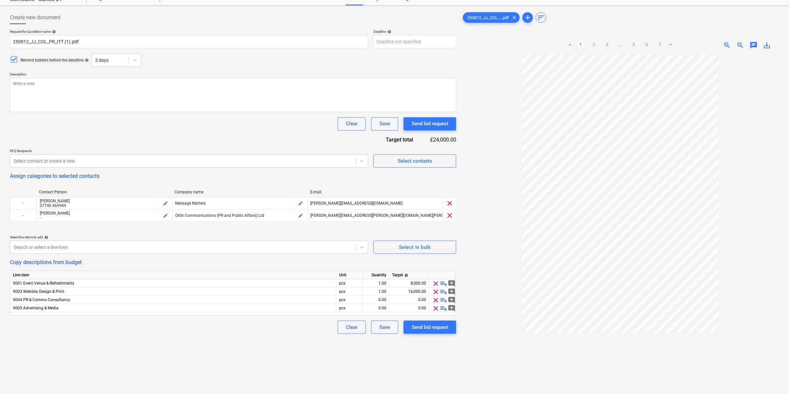
click at [595, 50] on div "< 1 2 3 ... 5 6 7 >" at bounding box center [620, 45] width 109 height 19
click at [595, 44] on link "2" at bounding box center [594, 45] width 8 height 8
click at [609, 42] on link "3" at bounding box center [607, 45] width 8 height 8
click at [579, 41] on div "< 1 2 3 4 5 6 7 >" at bounding box center [620, 45] width 109 height 19
click at [580, 49] on link "1" at bounding box center [580, 45] width 8 height 8
